Goal: Information Seeking & Learning: Compare options

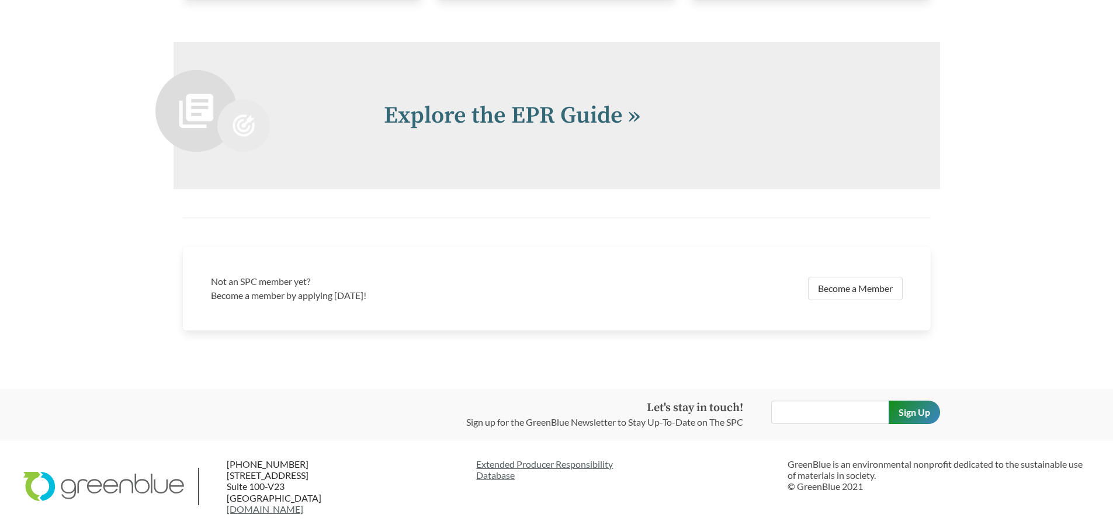
scroll to position [2578, 0]
click at [553, 114] on link "Explore the EPR Guide »" at bounding box center [512, 115] width 256 height 29
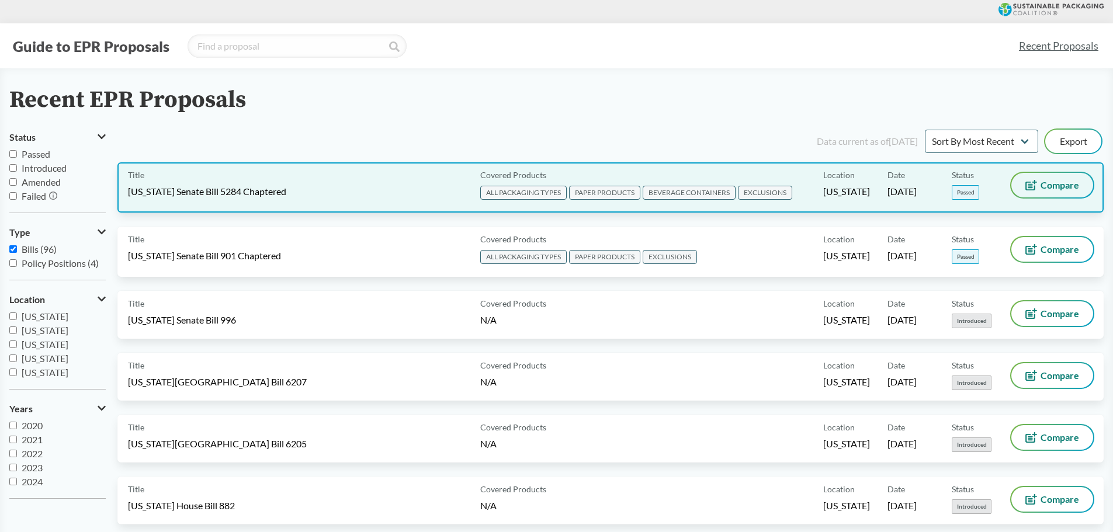
click at [1033, 185] on icon at bounding box center [1031, 185] width 12 height 11
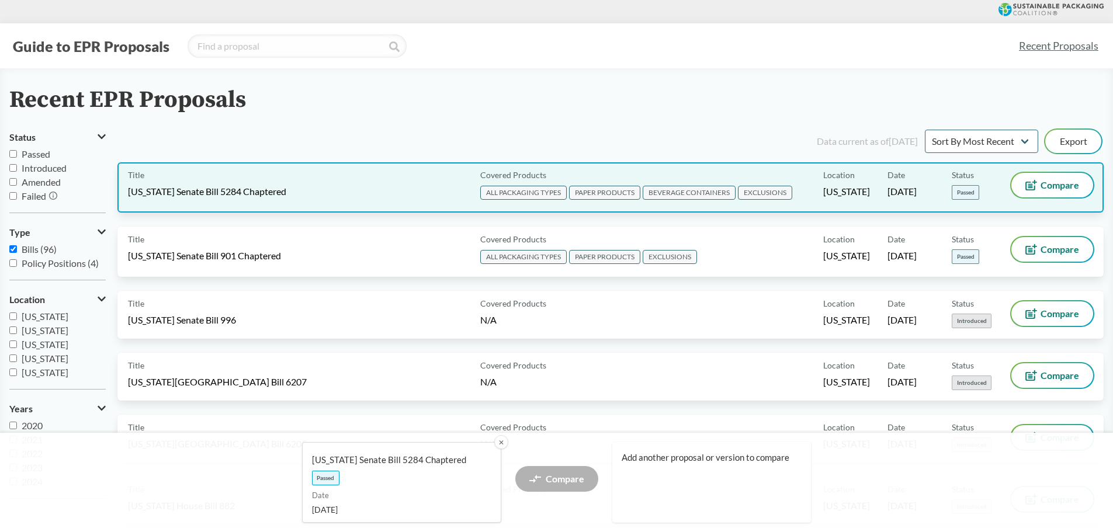
click at [959, 173] on span "Status" at bounding box center [963, 175] width 22 height 12
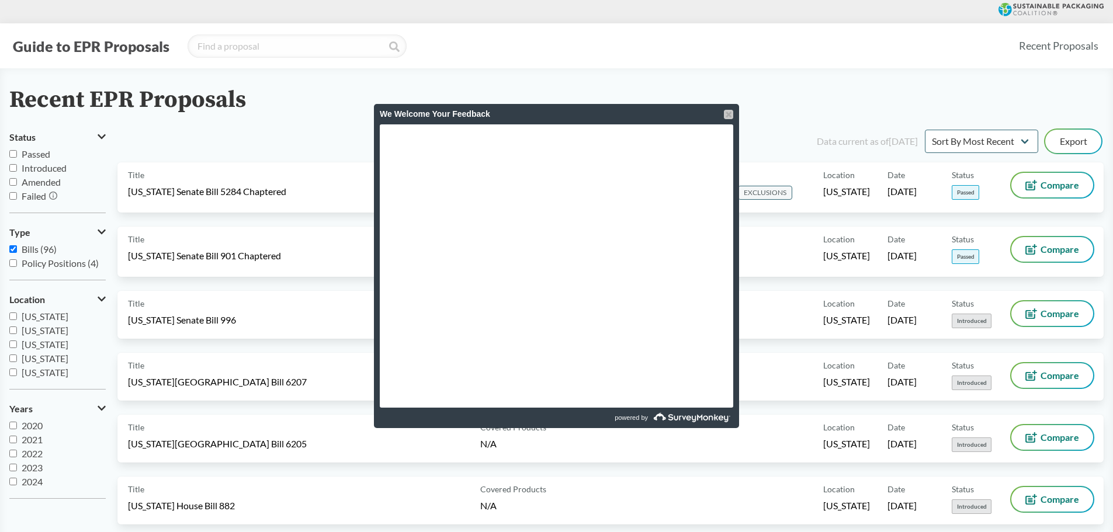
click at [727, 115] on div at bounding box center [728, 114] width 9 height 9
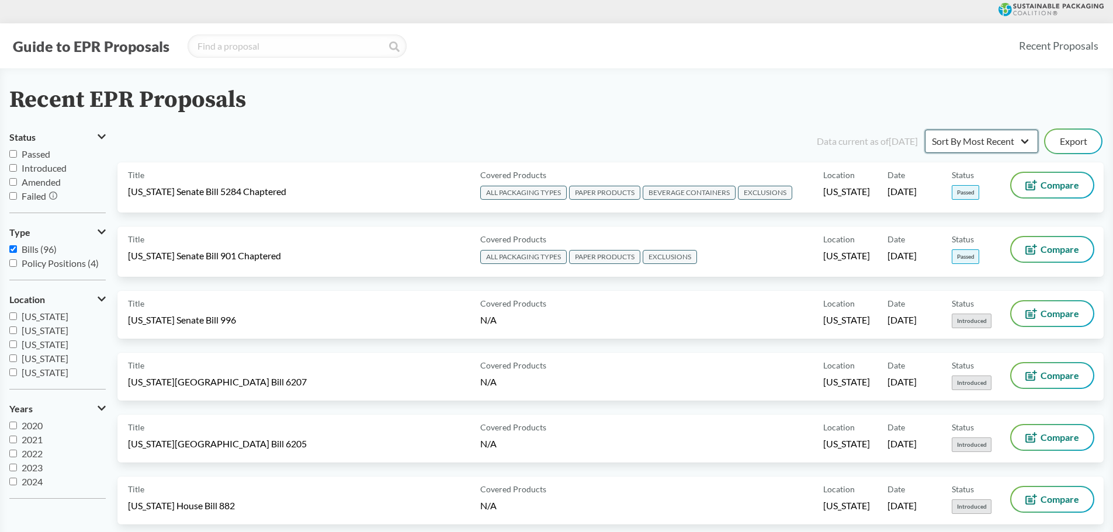
click at [1019, 141] on select "Sort By Most Recent Sort By Status" at bounding box center [981, 141] width 113 height 23
click at [1001, 94] on div "Recent EPR Proposals" at bounding box center [556, 100] width 1094 height 26
click at [529, 103] on div "Recent EPR Proposals" at bounding box center [556, 100] width 1094 height 26
click at [11, 157] on input "Passed" at bounding box center [13, 154] width 8 height 8
checkbox input "true"
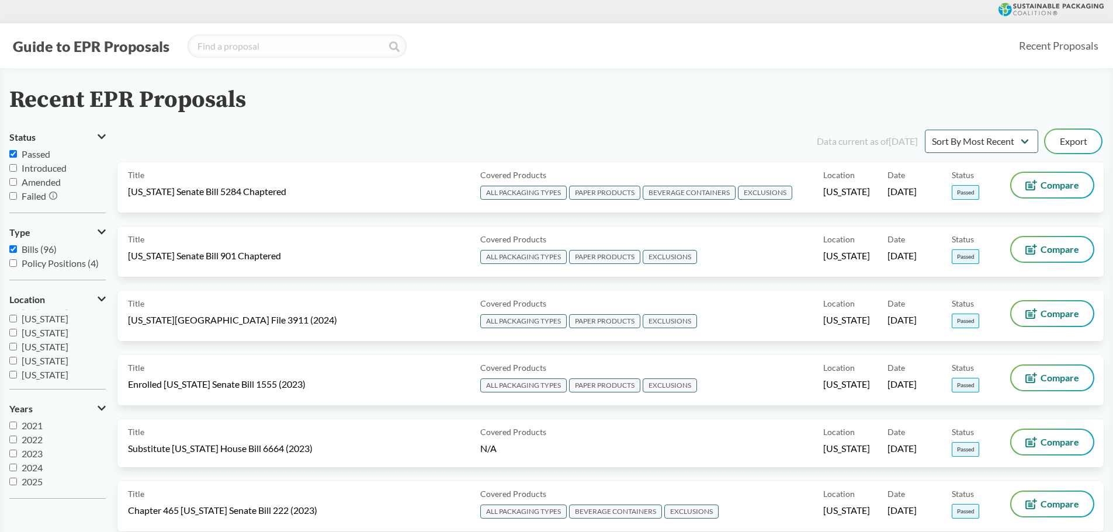
click at [808, 119] on div "Recent EPR Proposals Status Passed Introduced Amended Failed Type Bills (96) Po…" at bounding box center [556, 475] width 1113 height 777
click at [800, 109] on div "Recent EPR Proposals" at bounding box center [556, 100] width 1094 height 26
click at [651, 86] on main "Recent EPR Proposals Status Passed Introduced Amended Failed Type Bills (96) Po…" at bounding box center [556, 489] width 1113 height 843
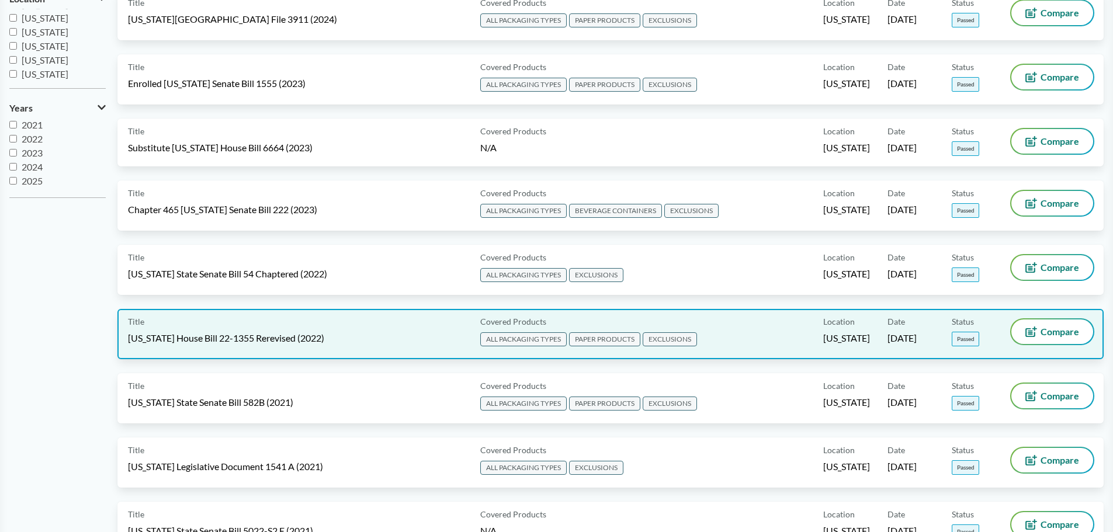
scroll to position [230, 0]
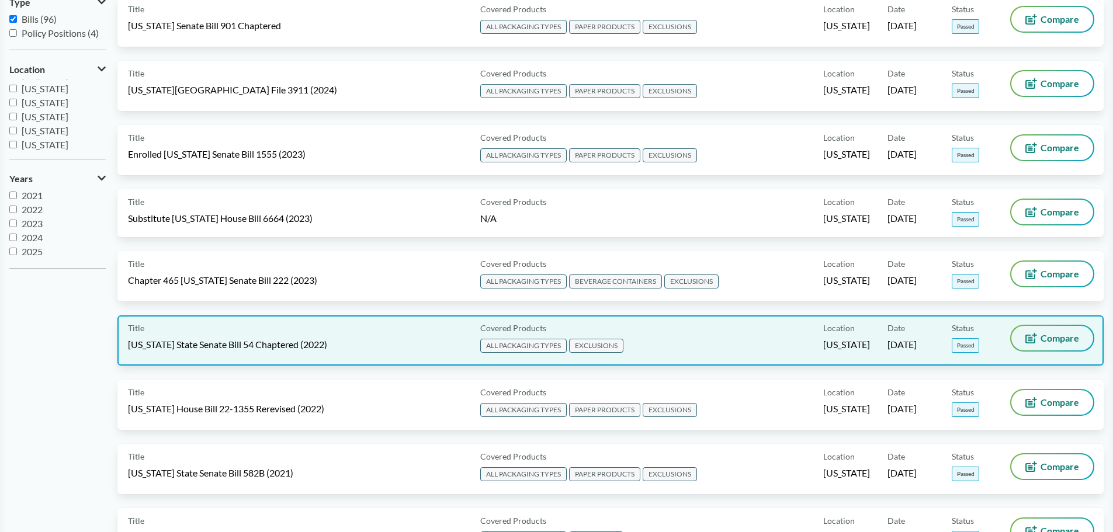
click at [1042, 335] on span "Compare" at bounding box center [1059, 338] width 39 height 9
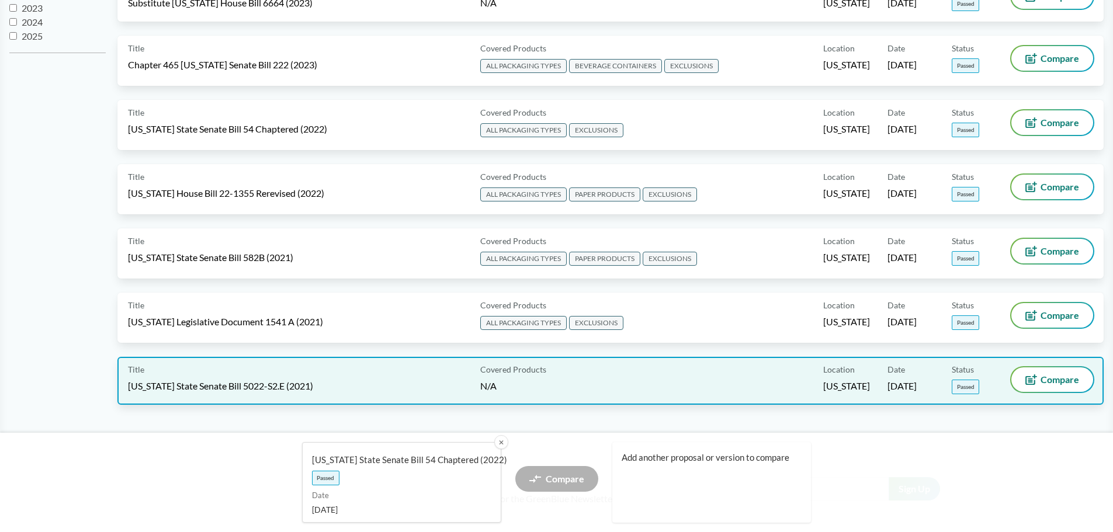
scroll to position [464, 0]
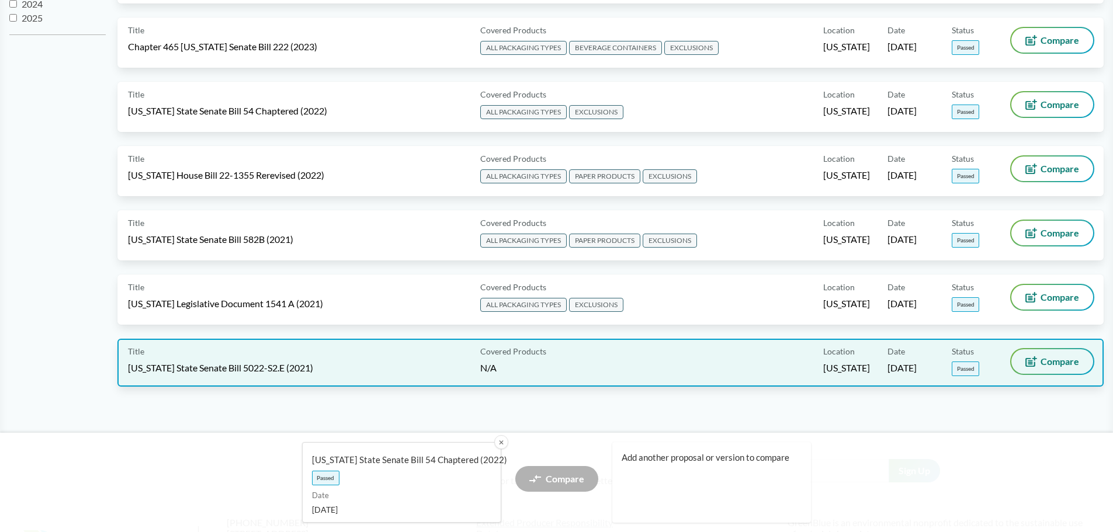
click at [1051, 362] on span "Compare" at bounding box center [1059, 361] width 39 height 9
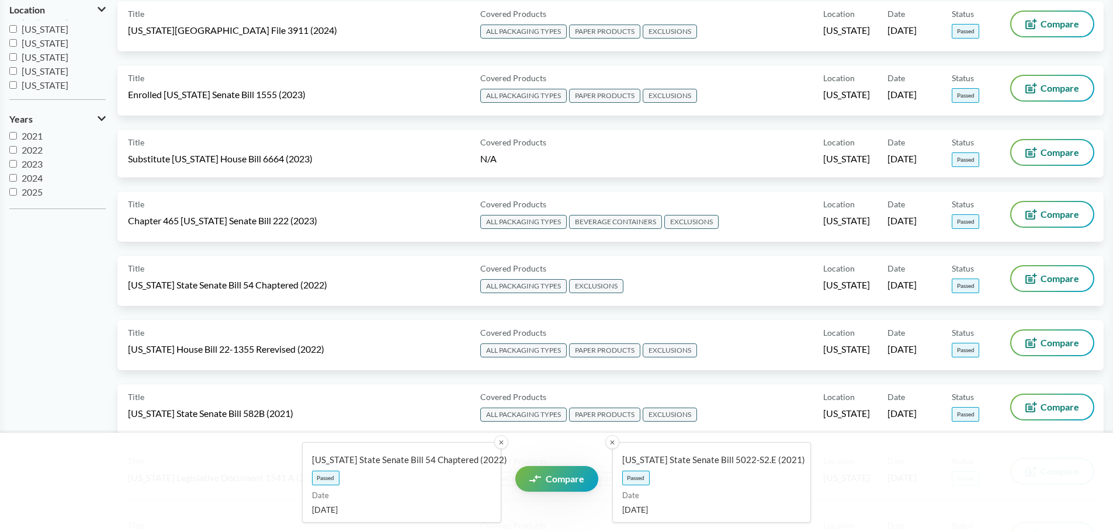
scroll to position [289, 0]
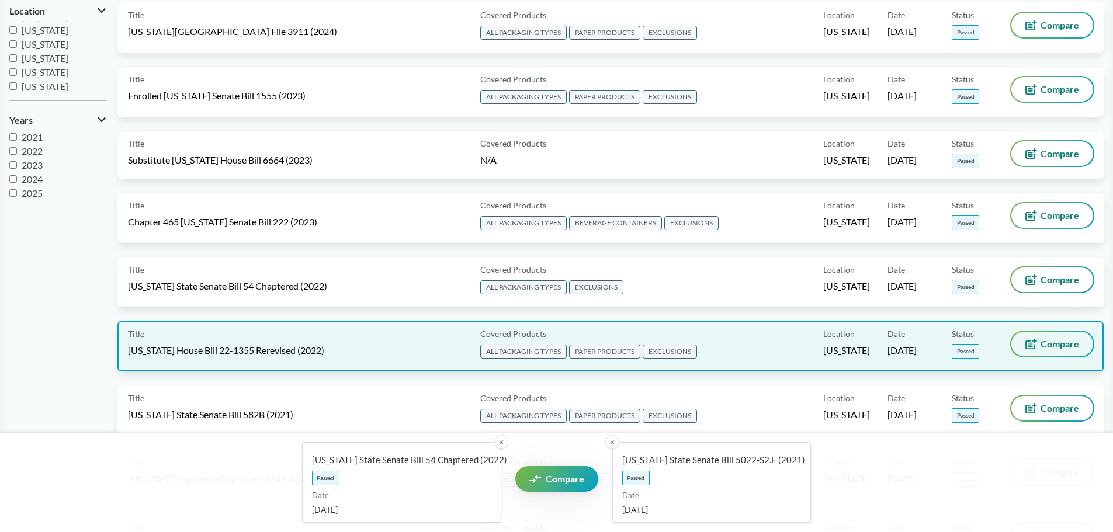
click at [1043, 341] on span "Compare" at bounding box center [1059, 343] width 39 height 9
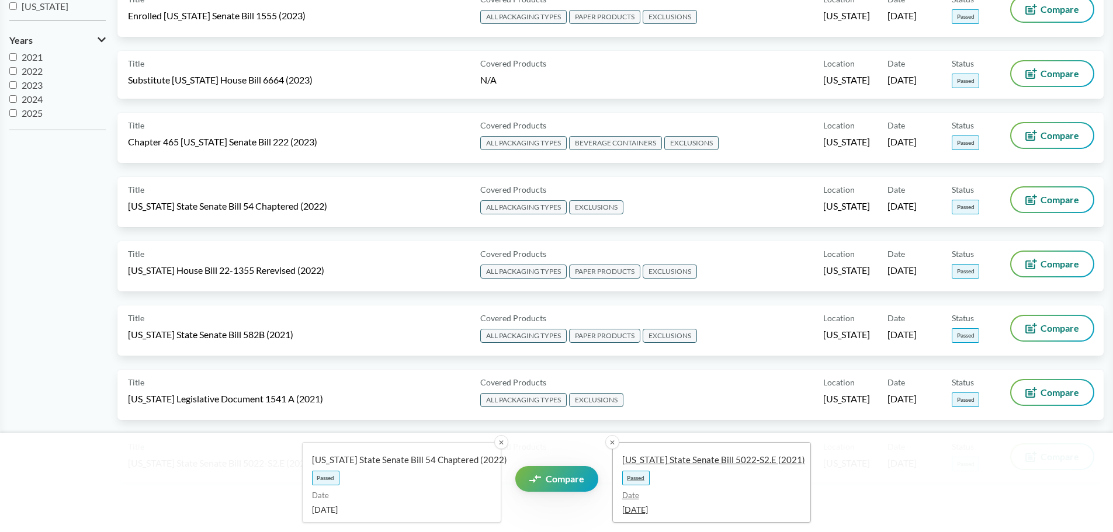
scroll to position [405, 0]
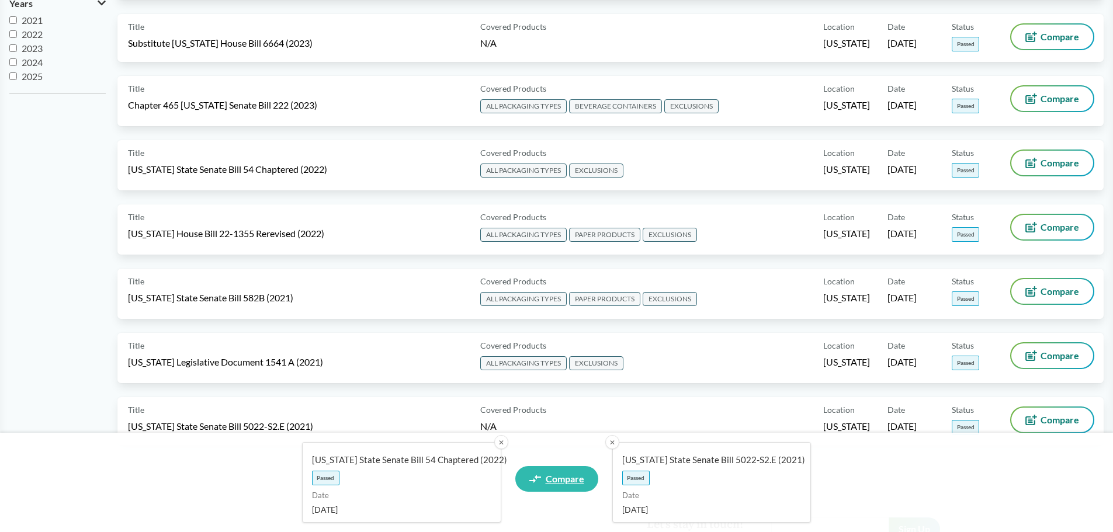
click at [563, 474] on span "Compare" at bounding box center [565, 478] width 39 height 9
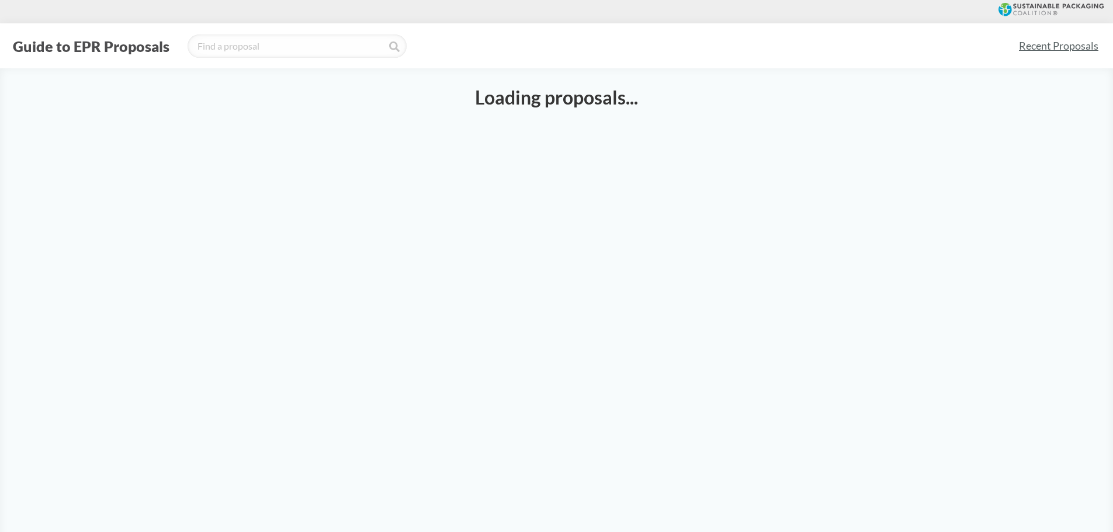
select select "SB54CH"
select select "SB5022S2E"
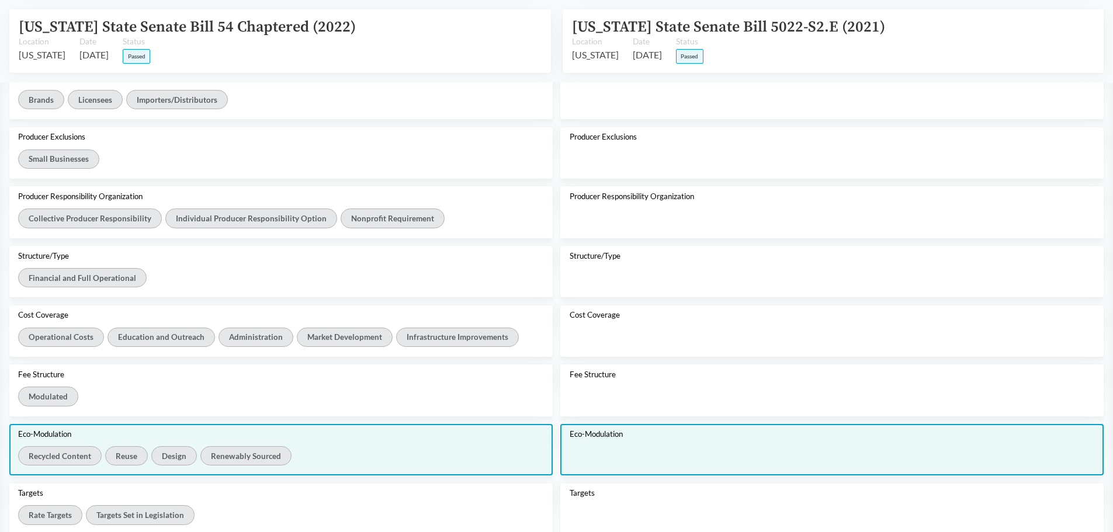
scroll to position [292, 0]
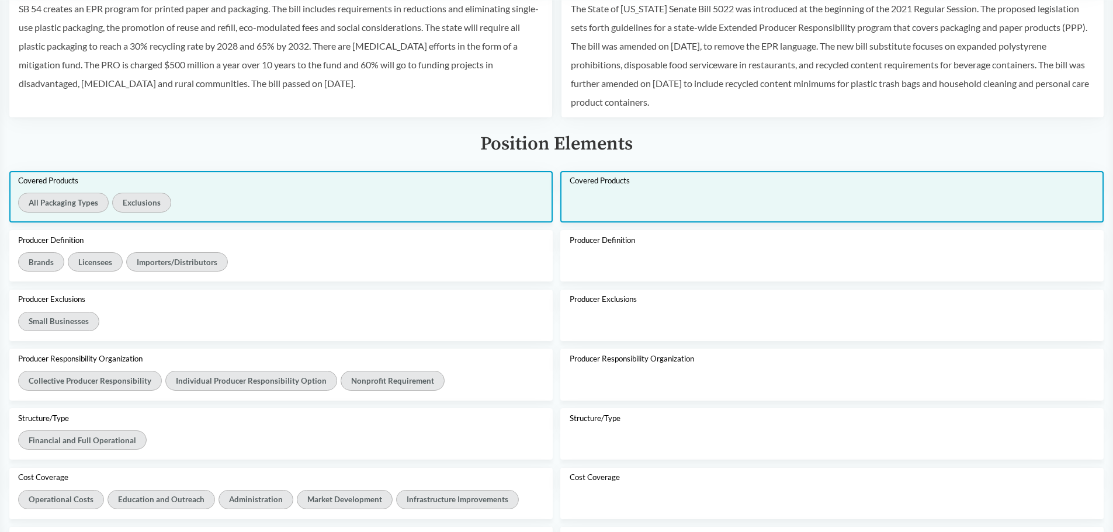
click at [144, 200] on div "Exclusions" at bounding box center [141, 202] width 58 height 19
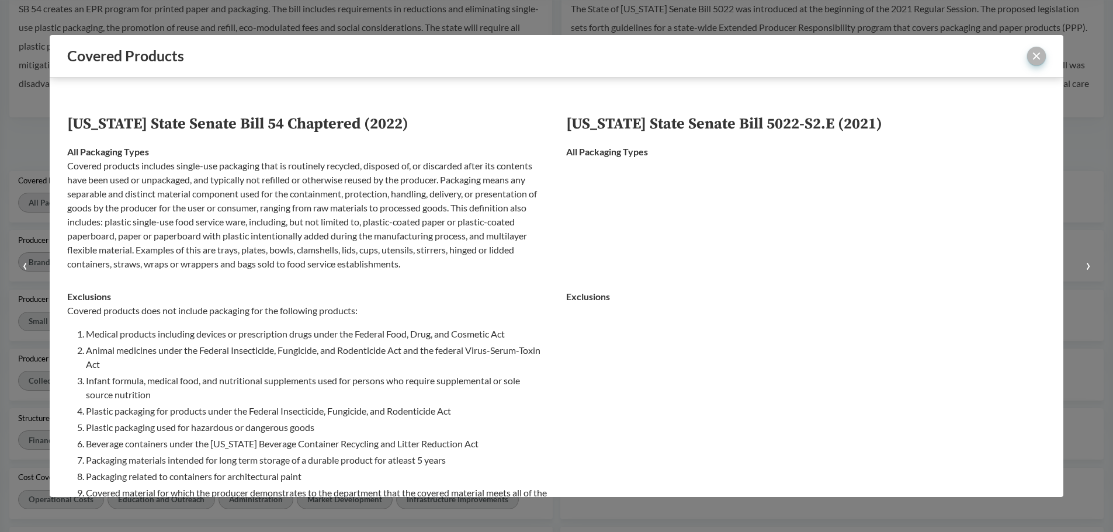
click at [1034, 59] on button "close" at bounding box center [1036, 56] width 19 height 19
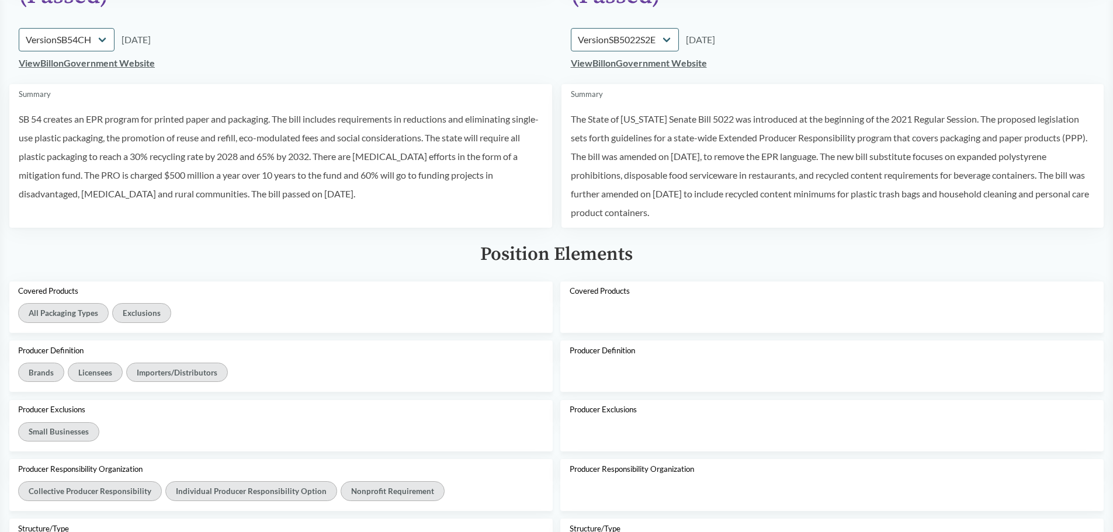
scroll to position [0, 0]
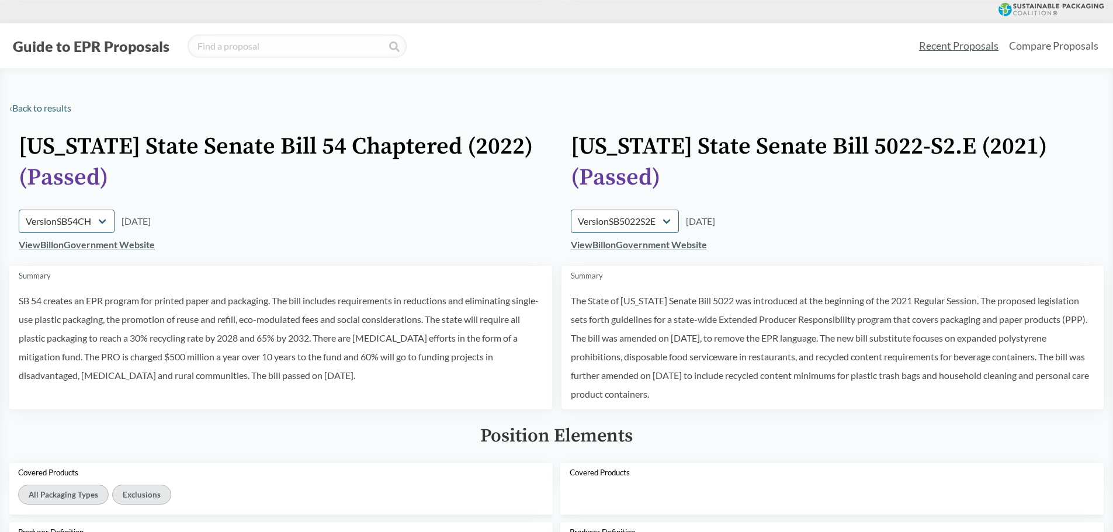
click at [468, 285] on td "Summary SB 54 creates an EPR program for printed paper and packaging. The bill …" at bounding box center [280, 338] width 543 height 144
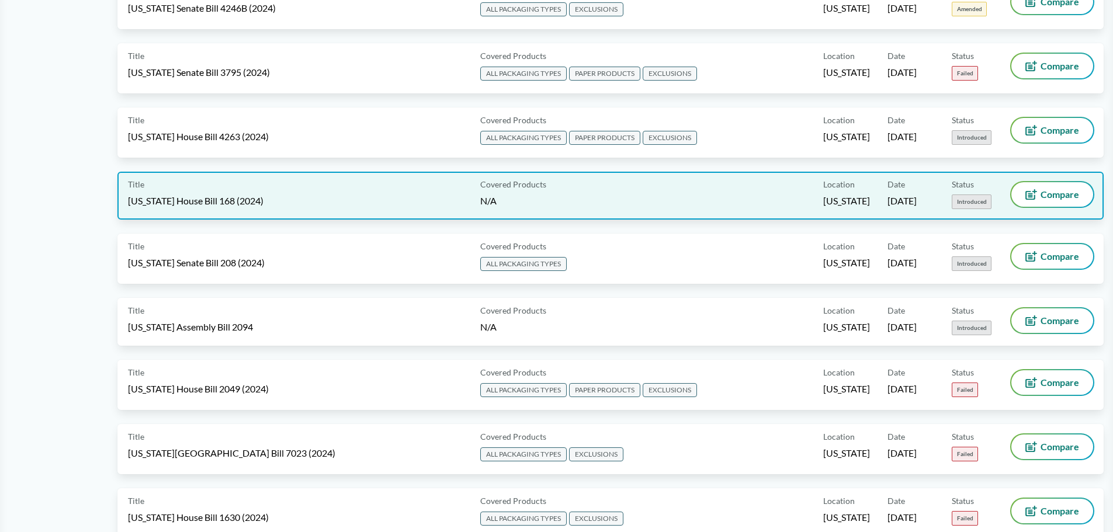
scroll to position [1986, 0]
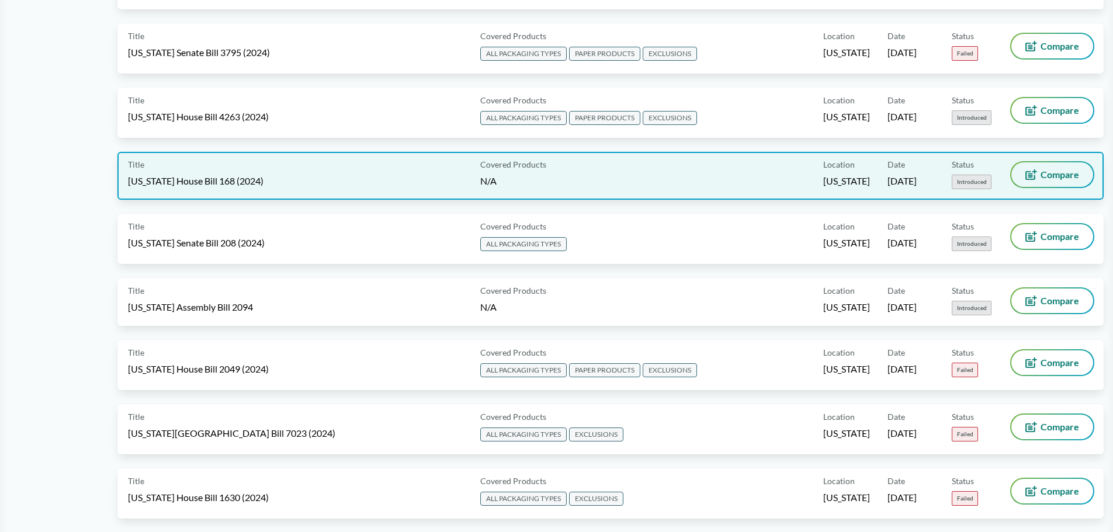
click at [1042, 175] on span "Compare" at bounding box center [1059, 174] width 39 height 9
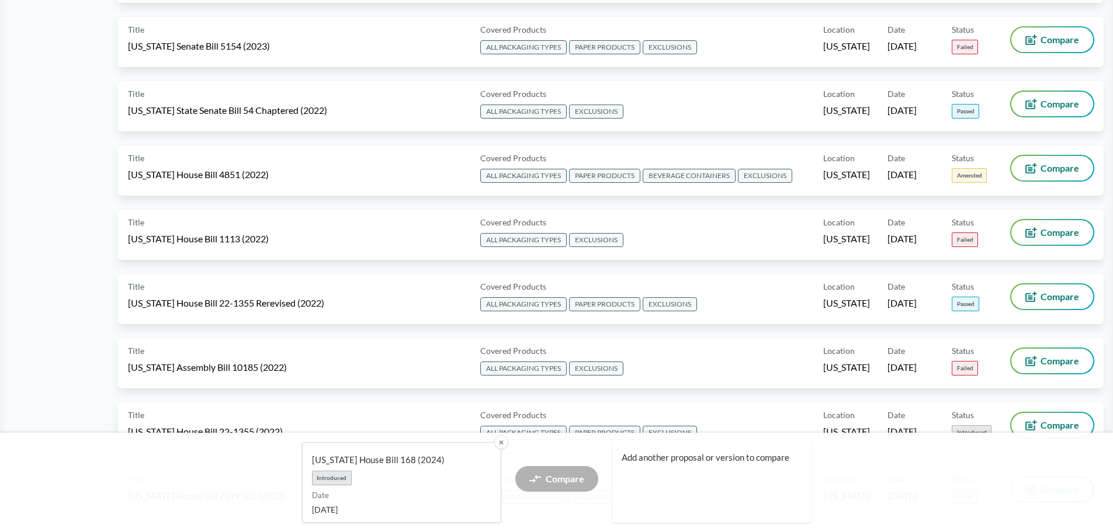
scroll to position [4147, 0]
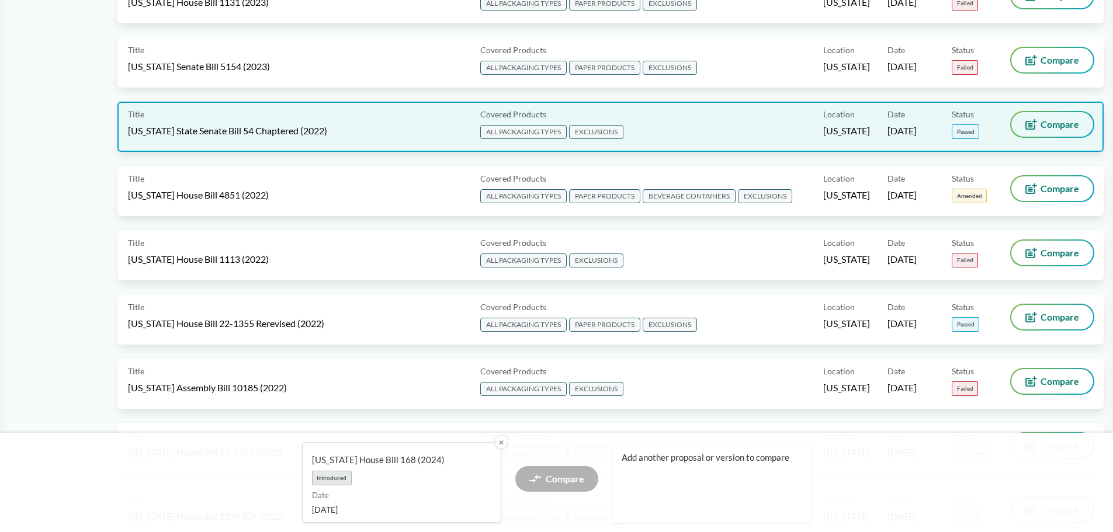
click at [1045, 126] on span "Compare" at bounding box center [1059, 124] width 39 height 9
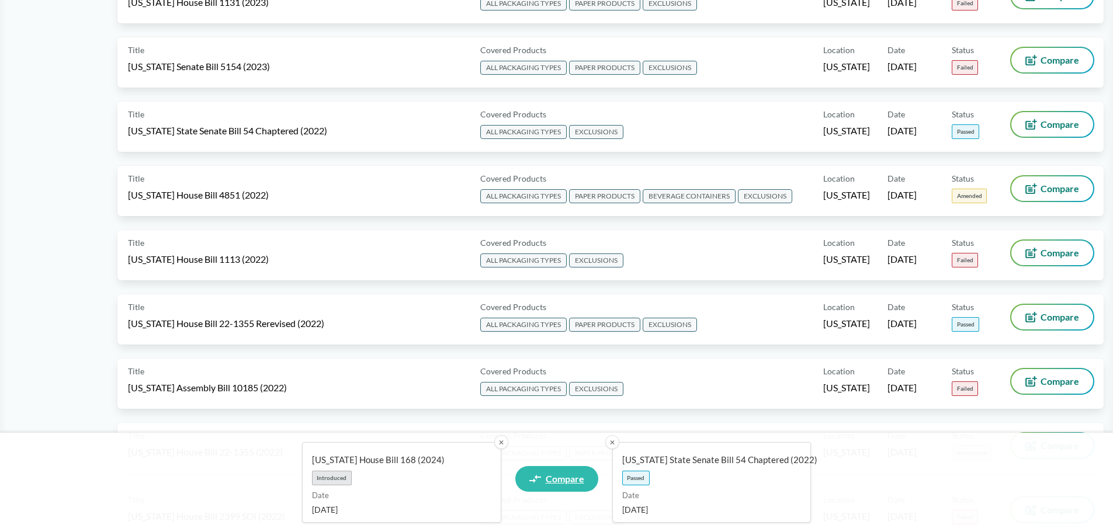
click at [546, 478] on span "Compare" at bounding box center [565, 478] width 39 height 9
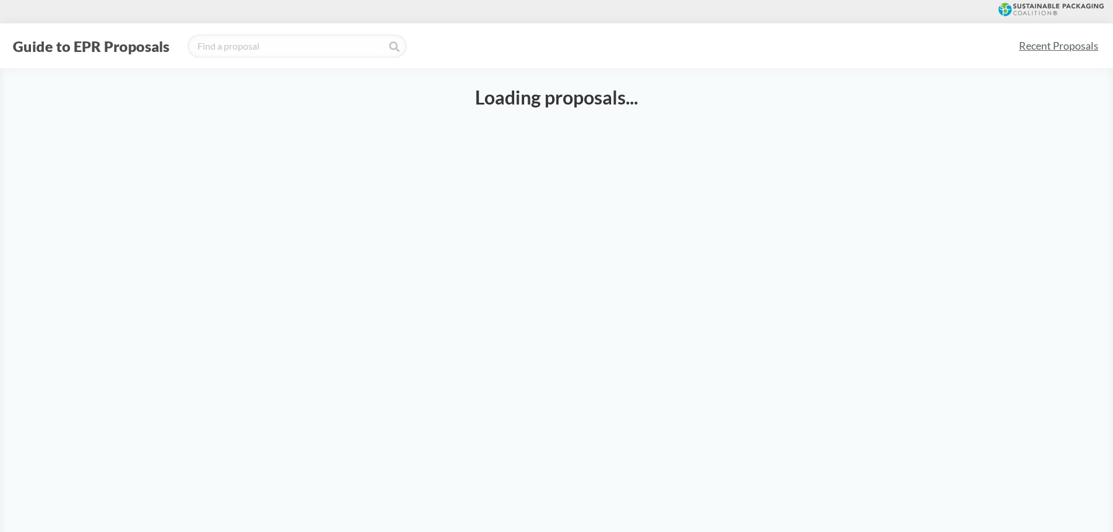
select select "SB54CH"
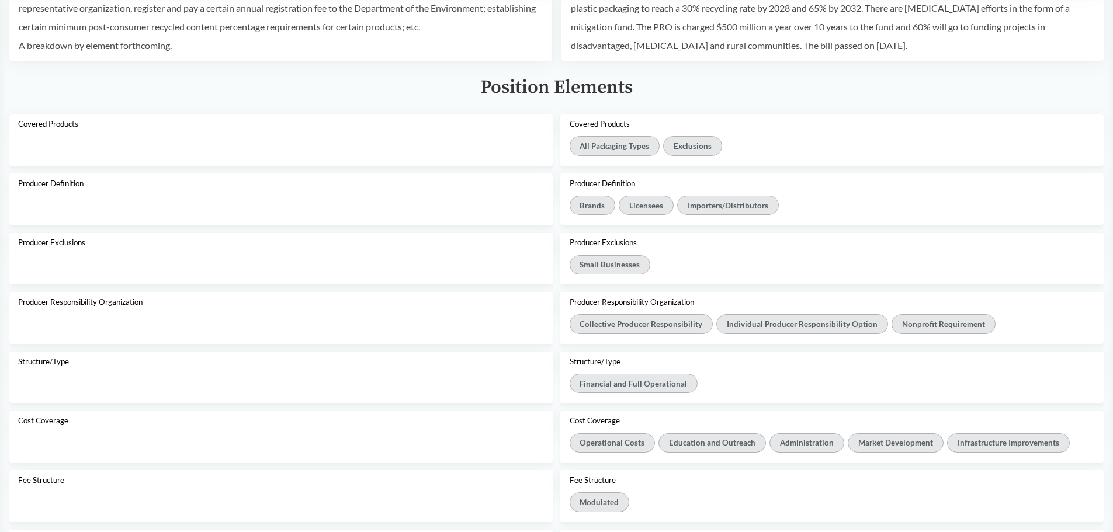
scroll to position [350, 0]
